Goal: Information Seeking & Learning: Learn about a topic

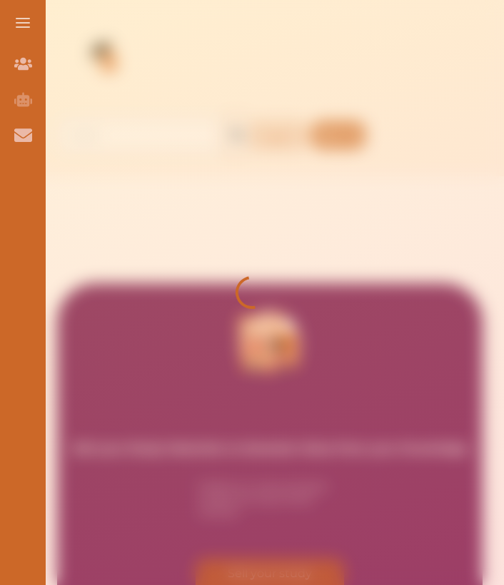
click at [211, 178] on div at bounding box center [252, 292] width 504 height 585
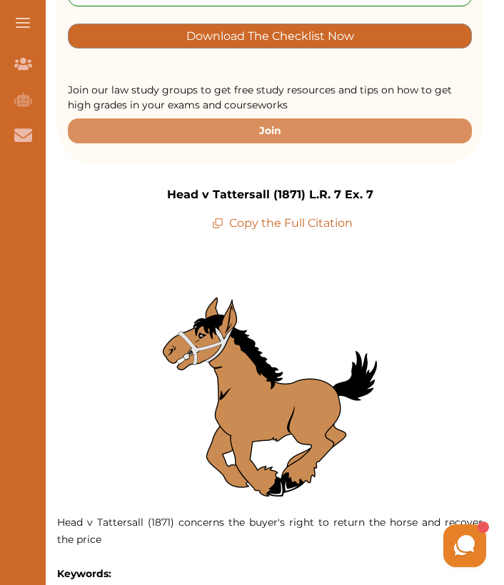
scroll to position [467, 0]
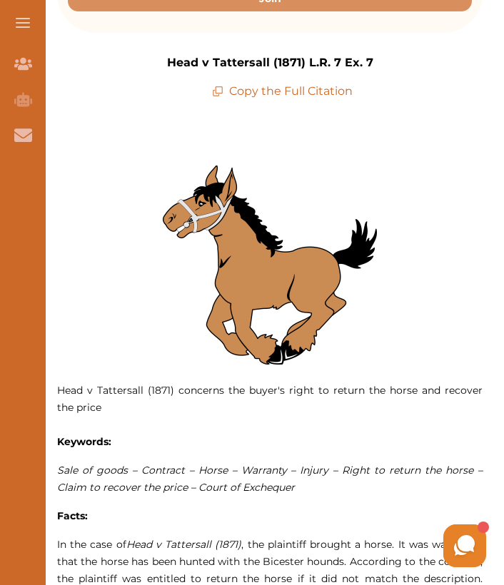
click at [270, 87] on p "Copy the Full Citation" at bounding box center [282, 91] width 141 height 17
click at [261, 88] on p "Copy the Full Citation" at bounding box center [282, 91] width 141 height 17
click at [253, 92] on p "Copy the Full Citation" at bounding box center [282, 91] width 141 height 17
click at [222, 92] on icon at bounding box center [217, 91] width 11 height 11
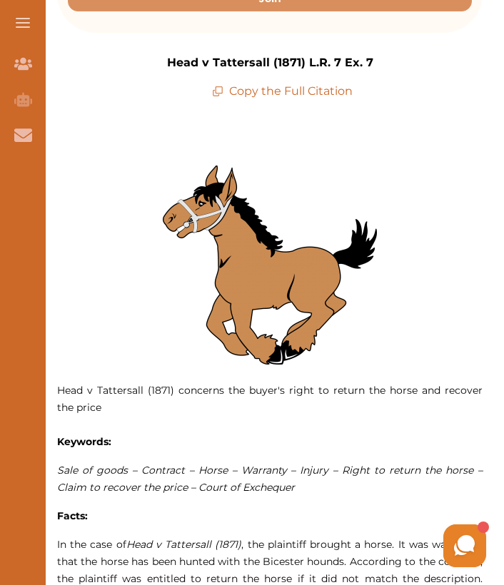
click at [216, 91] on icon at bounding box center [217, 91] width 11 height 11
click at [218, 91] on icon at bounding box center [217, 91] width 11 height 11
click at [291, 176] on img at bounding box center [270, 265] width 214 height 199
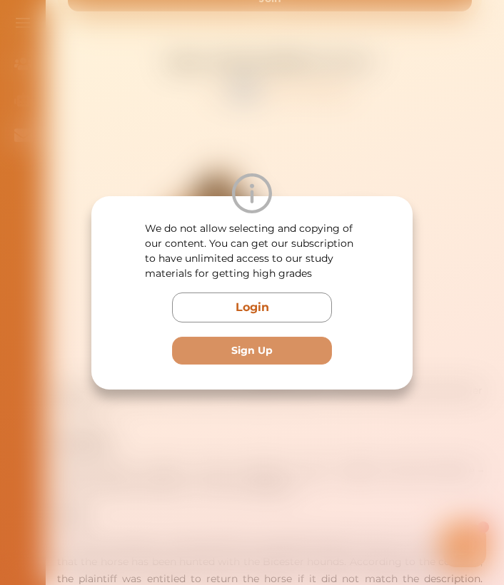
scroll to position [436, 0]
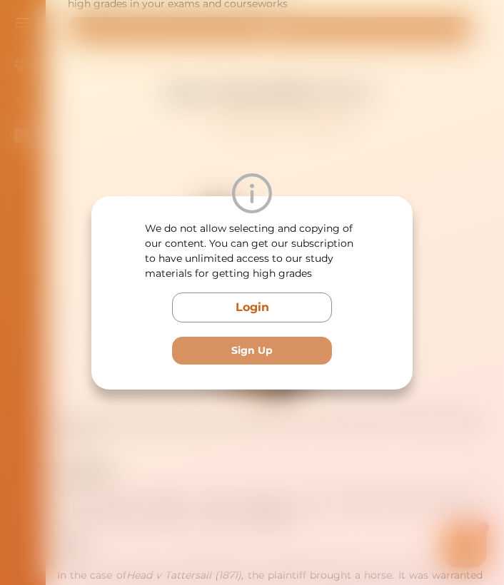
click at [296, 160] on div "We do not allow selecting and copying of our content. You can get our subscript…" at bounding box center [252, 292] width 504 height 585
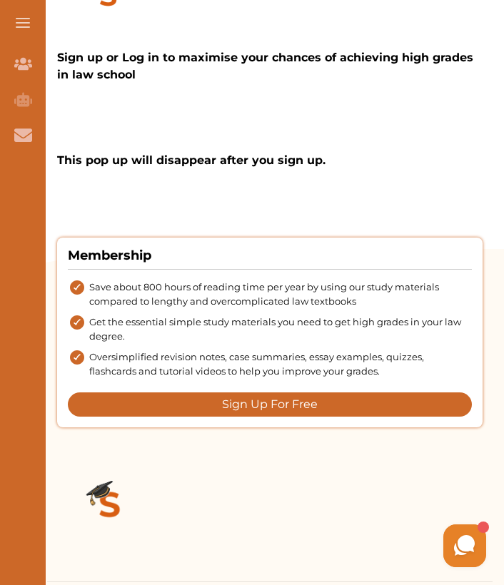
scroll to position [2666, 0]
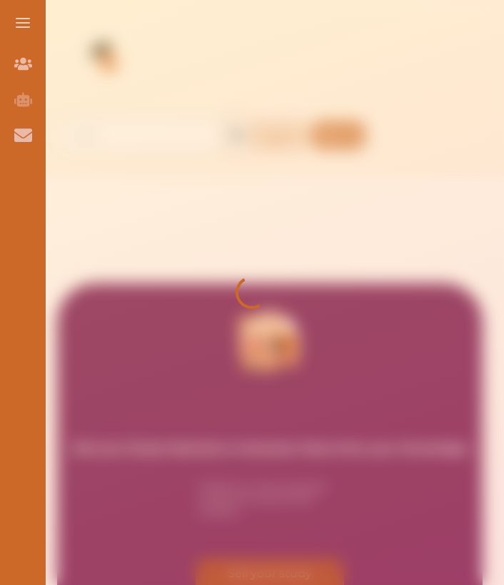
click at [277, 235] on div at bounding box center [252, 292] width 504 height 585
